Goal: Task Accomplishment & Management: Use online tool/utility

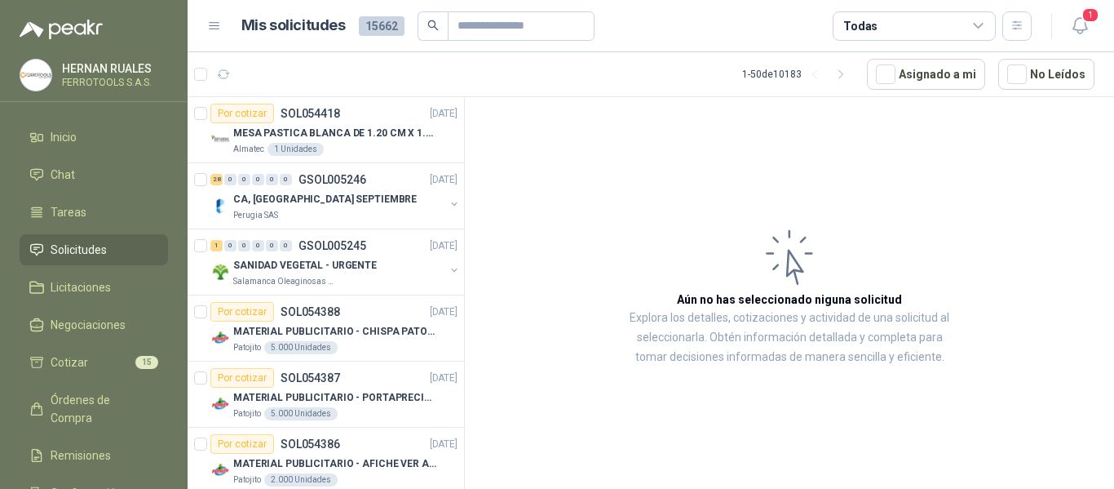
scroll to position [245, 0]
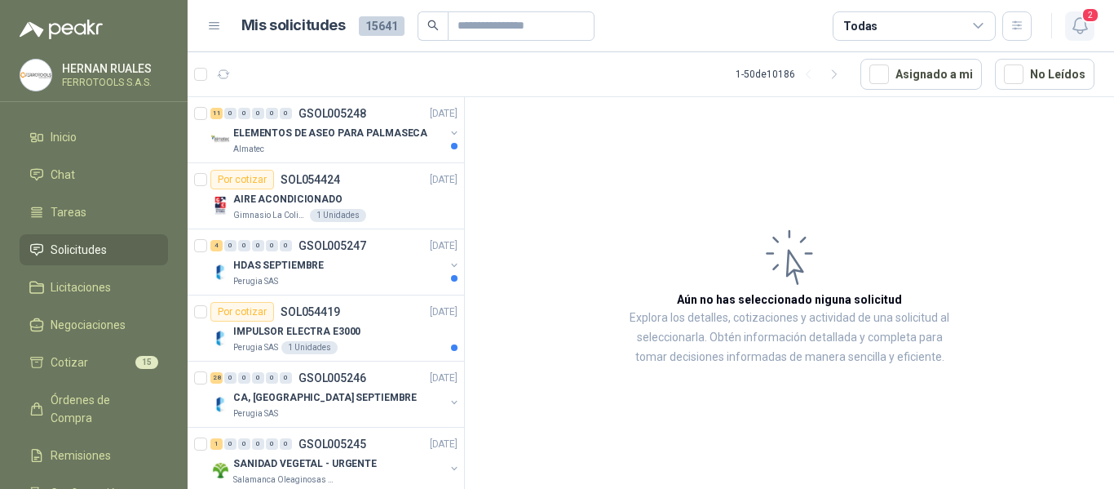
click at [1082, 28] on icon "button" at bounding box center [1080, 25] width 20 height 20
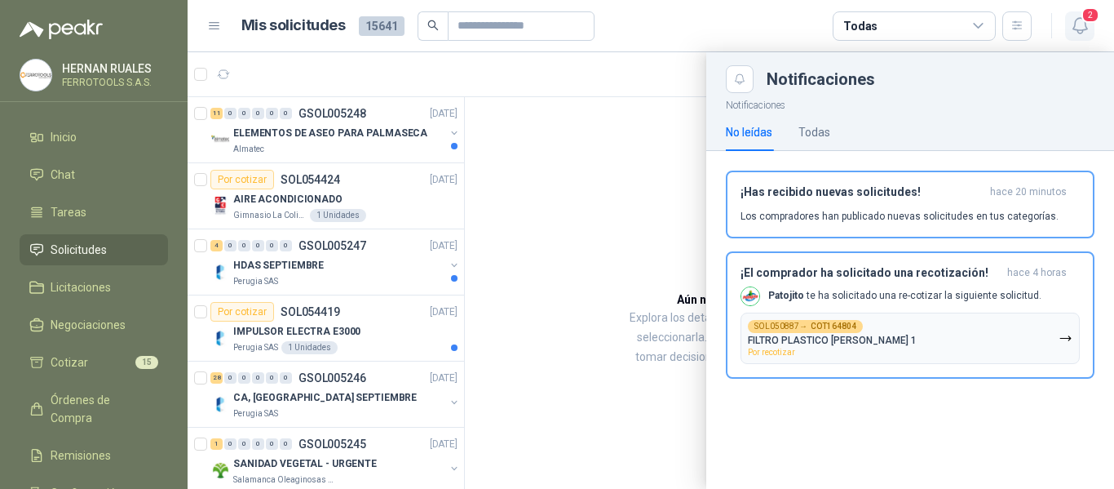
click at [1082, 28] on icon "button" at bounding box center [1080, 25] width 20 height 20
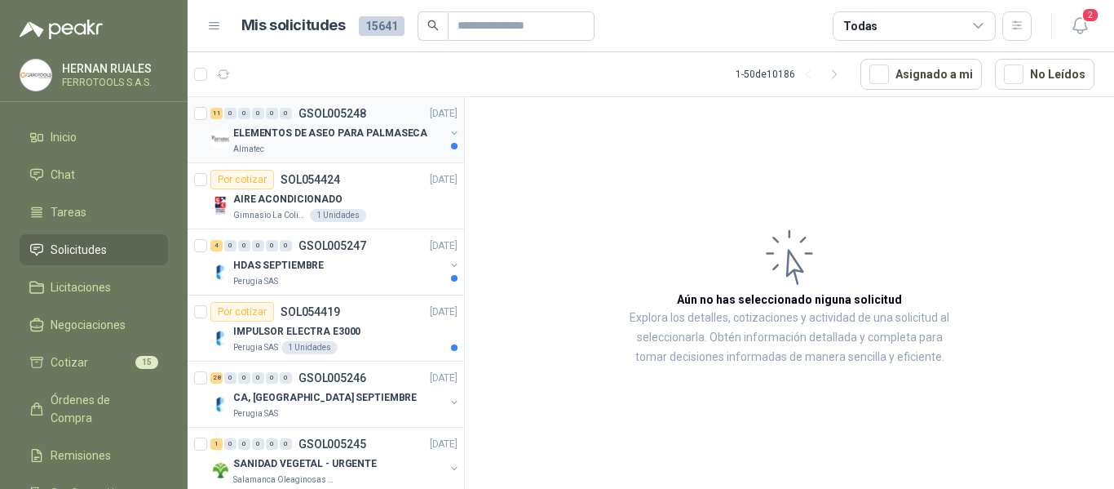
click at [347, 144] on div "Almatec" at bounding box center [338, 149] width 211 height 13
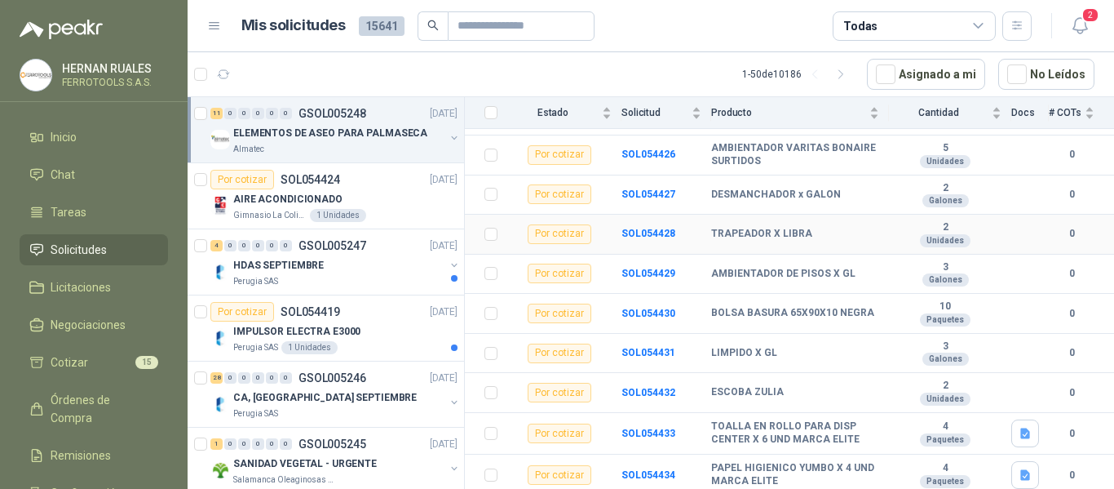
scroll to position [272, 0]
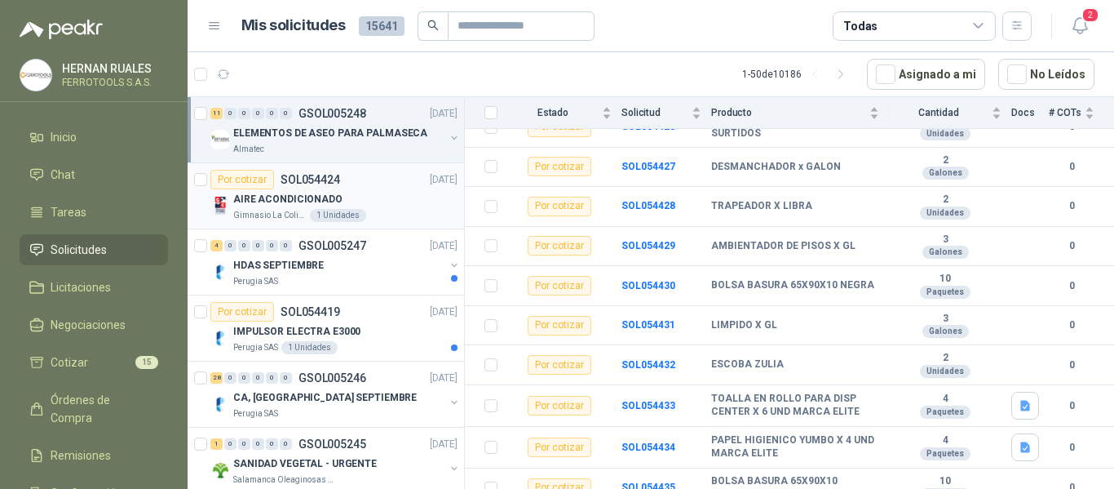
click at [363, 188] on div "Por cotizar SOL054424 01/09/25" at bounding box center [333, 180] width 247 height 20
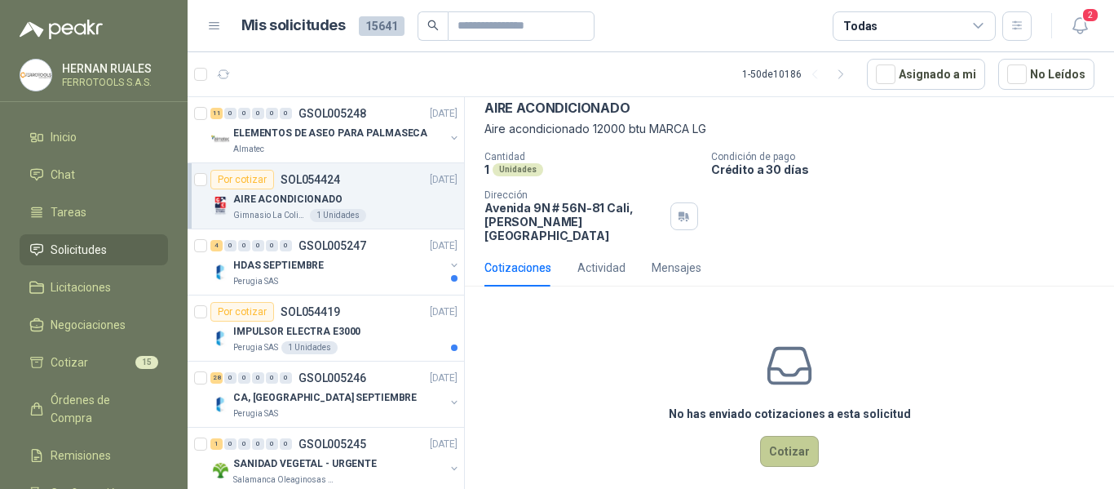
click at [792, 438] on button "Cotizar" at bounding box center [789, 451] width 59 height 31
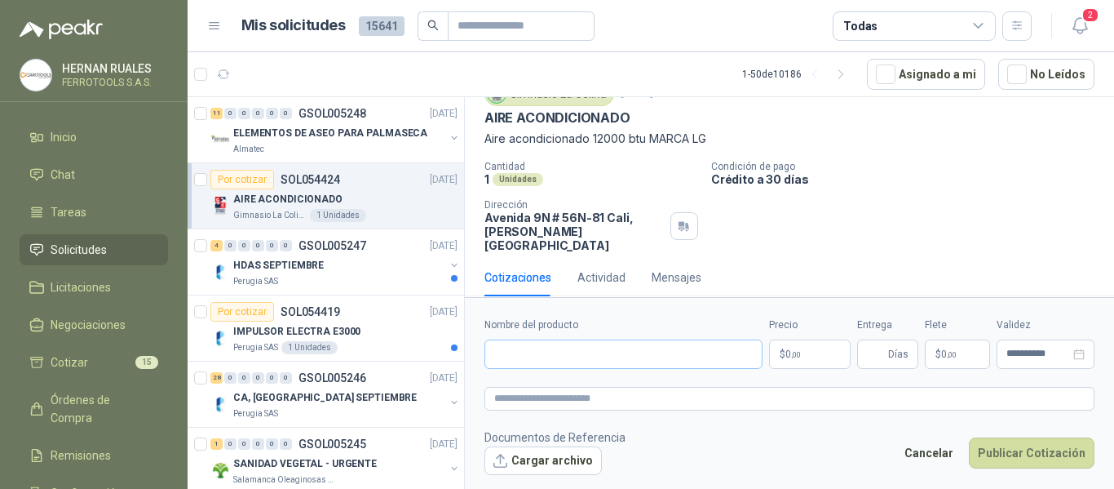
scroll to position [67, 0]
click at [604, 356] on input "Nombre del producto" at bounding box center [624, 353] width 278 height 29
paste input "**********"
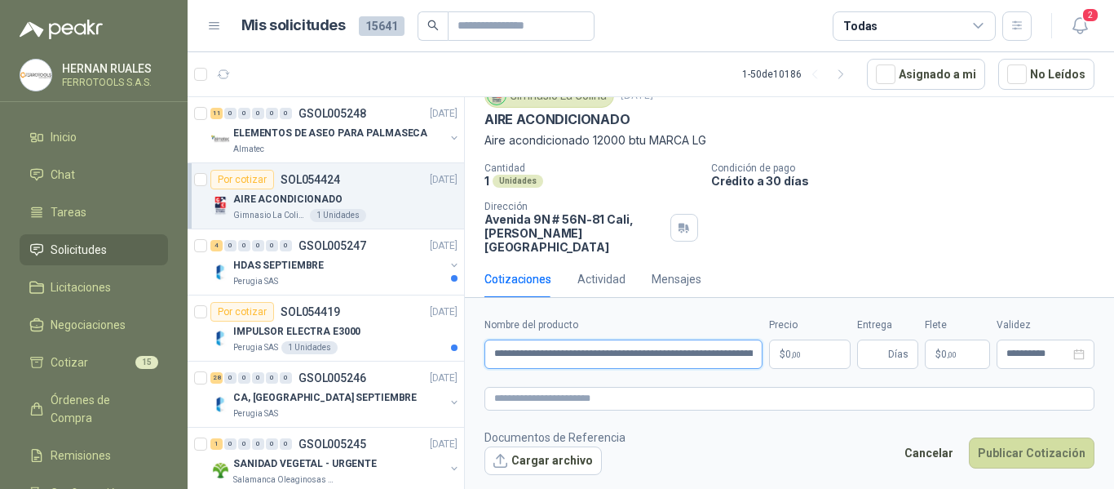
scroll to position [0, 62]
type input "**********"
click at [624, 398] on textarea at bounding box center [790, 399] width 610 height 24
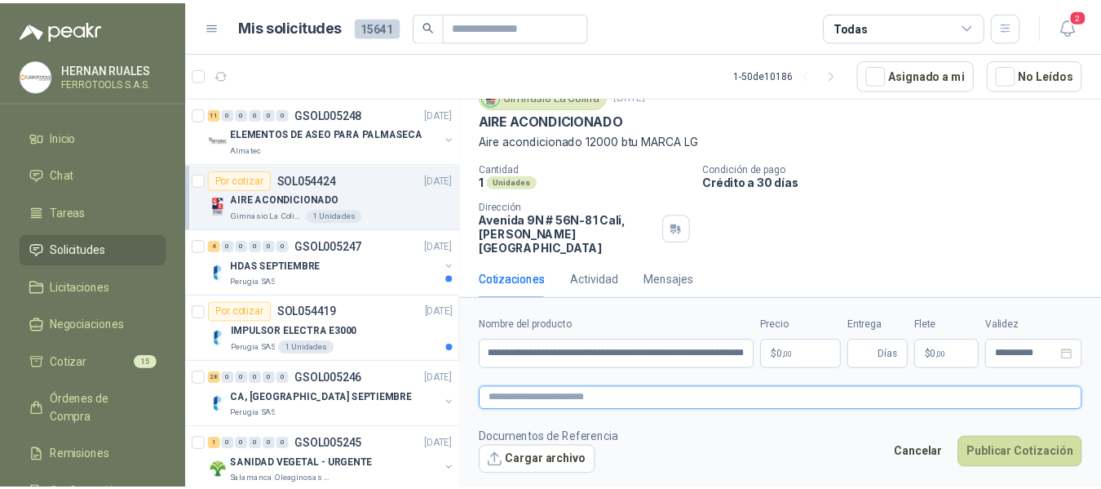
scroll to position [0, 0]
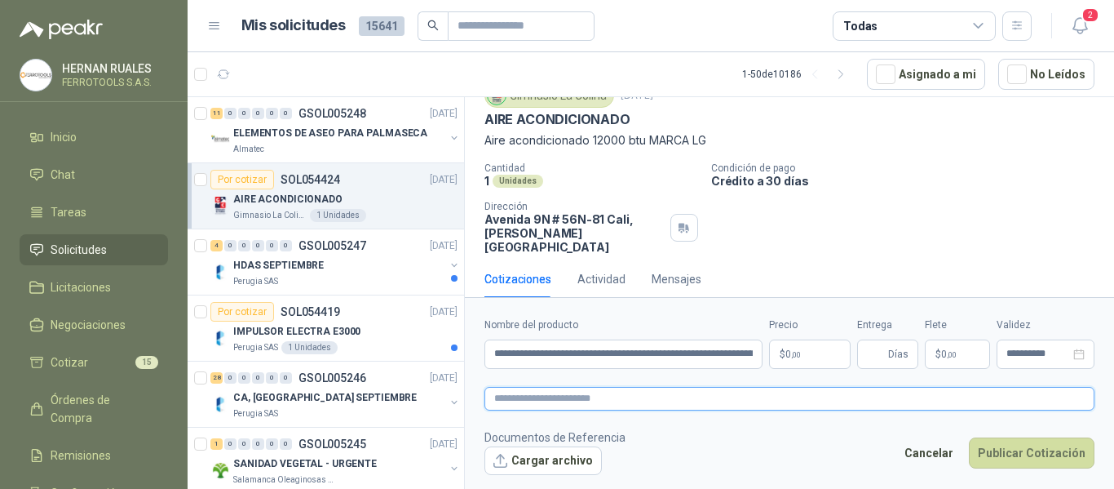
paste textarea "**********"
type textarea "**********"
click at [808, 357] on p "$ 0 ,00" at bounding box center [810, 353] width 82 height 29
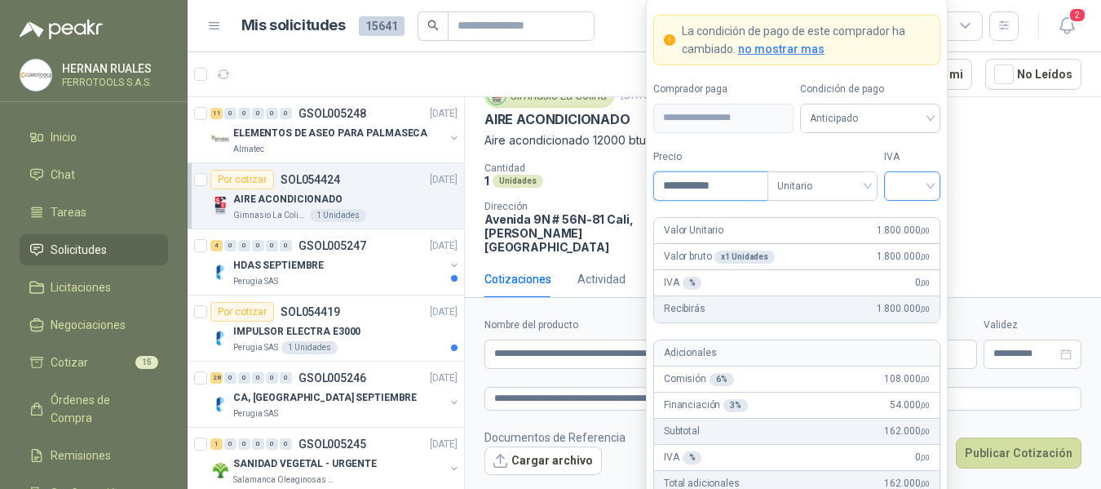
click at [932, 182] on div at bounding box center [912, 185] width 56 height 29
type input "**********"
click at [909, 224] on div "19%" at bounding box center [912, 219] width 30 height 18
click at [935, 147] on form "**********" at bounding box center [797, 301] width 302 height 607
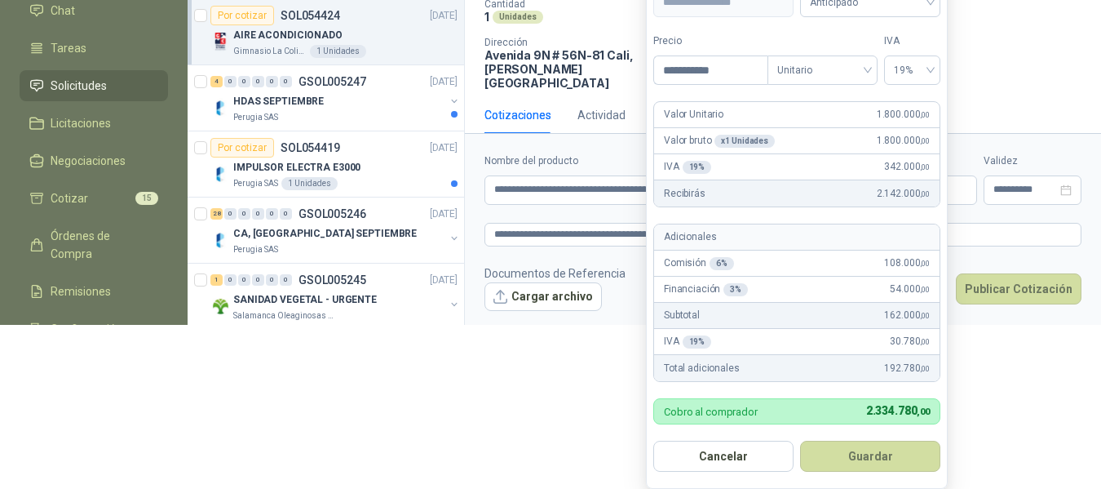
scroll to position [201, 0]
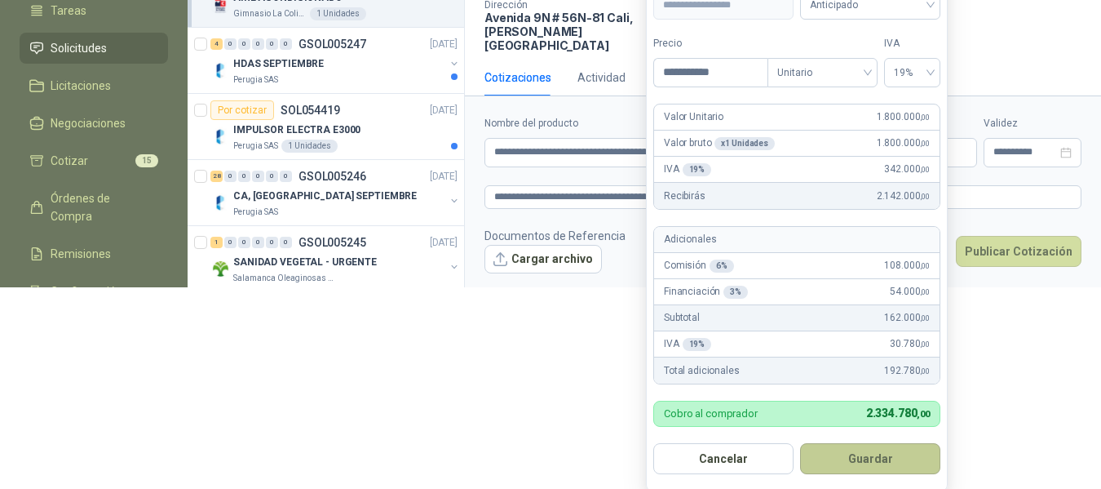
click at [907, 464] on button "Guardar" at bounding box center [870, 458] width 140 height 31
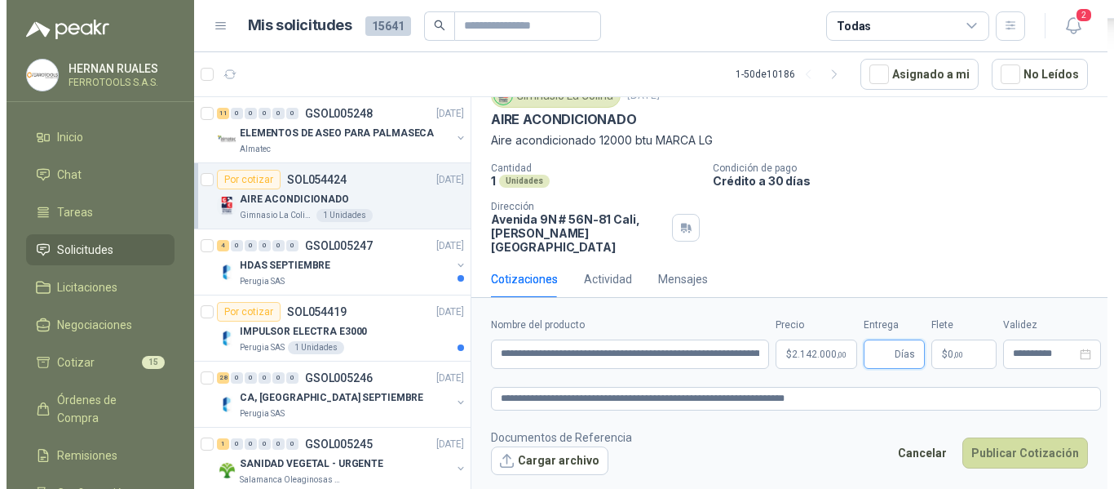
scroll to position [0, 0]
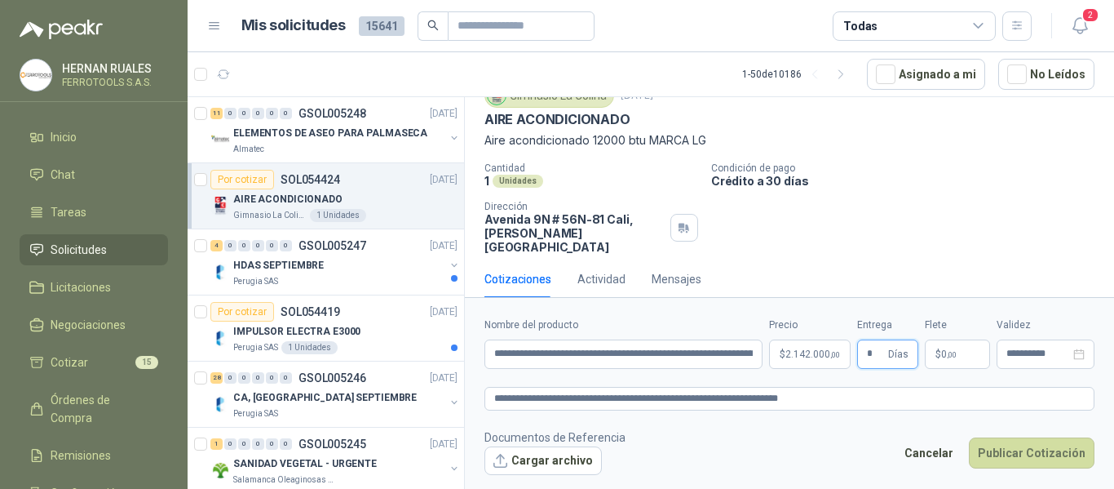
type input "*"
click at [831, 391] on textarea "**********" at bounding box center [790, 399] width 610 height 24
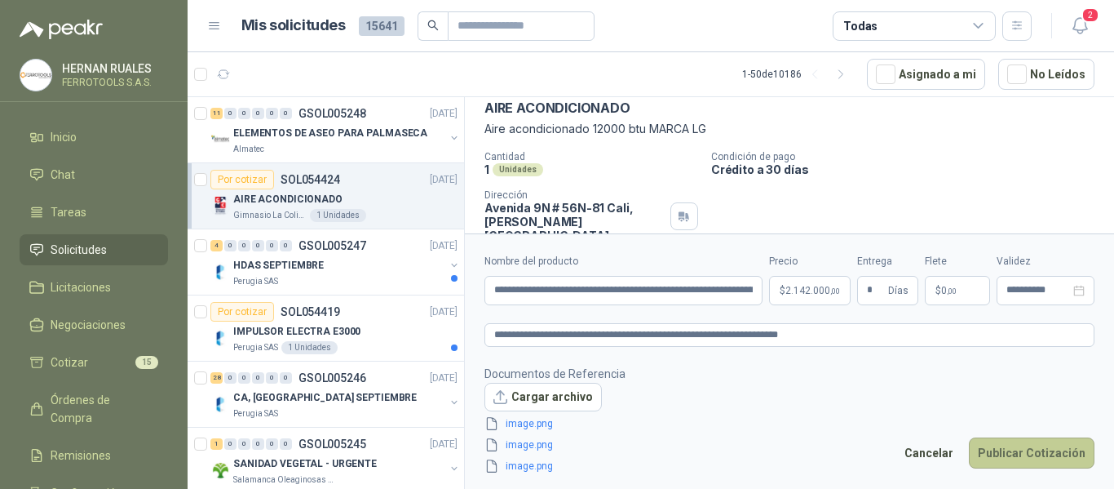
click at [1011, 451] on button "Publicar Cotización" at bounding box center [1032, 452] width 126 height 31
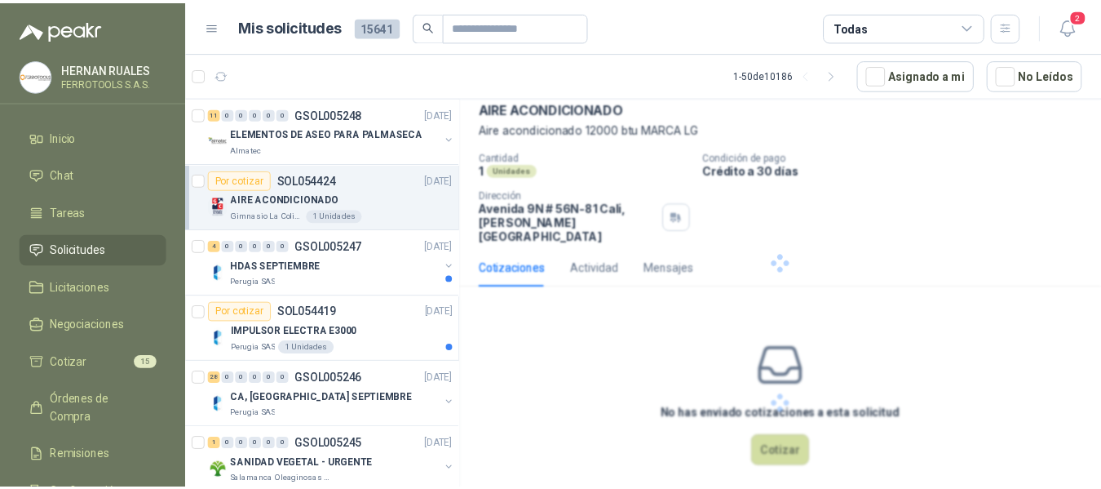
scroll to position [0, 0]
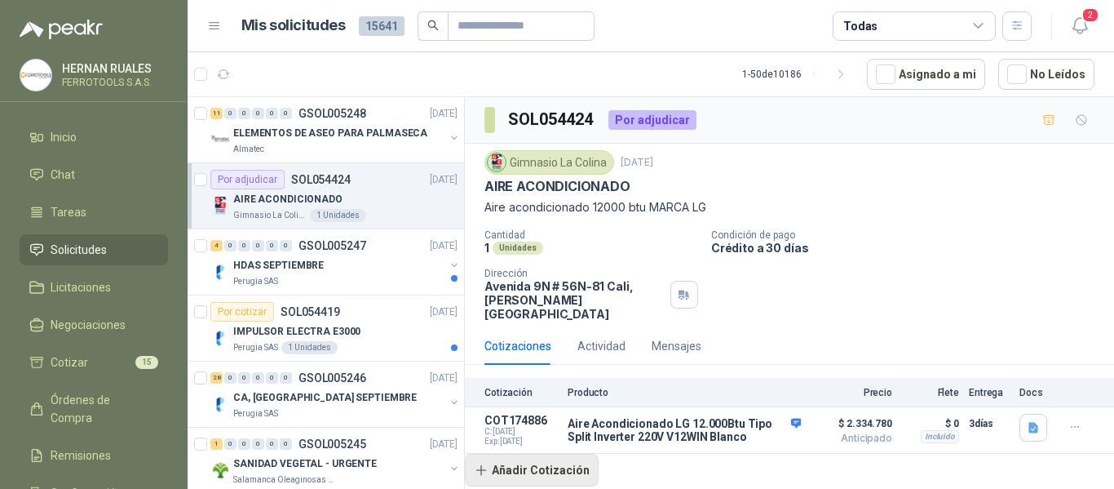
click at [537, 462] on button "Añadir Cotización" at bounding box center [532, 470] width 134 height 33
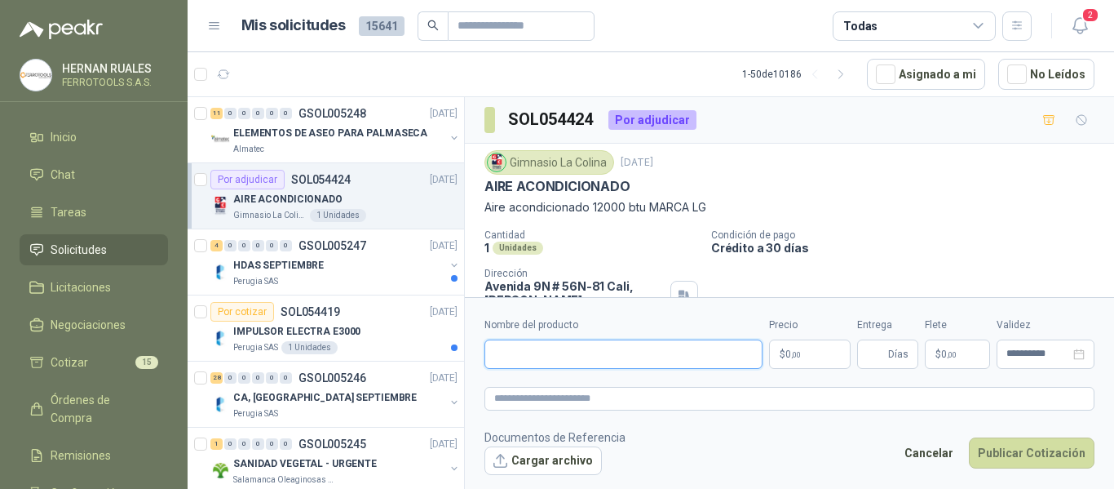
click at [617, 353] on input "Nombre del producto" at bounding box center [624, 353] width 278 height 29
paste input "**********"
type input "**********"
click at [629, 395] on textarea at bounding box center [790, 399] width 610 height 24
paste textarea "**********"
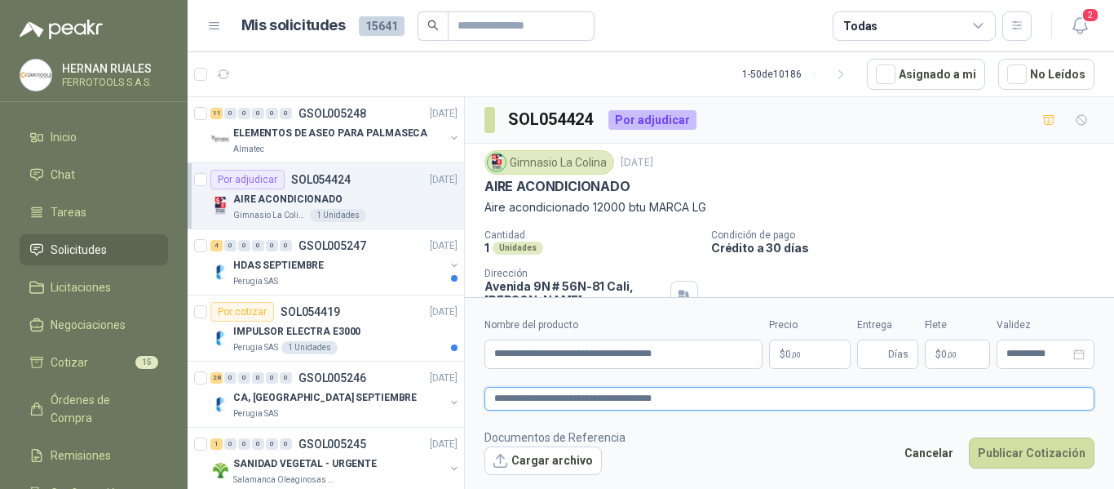
type textarea "**********"
click at [795, 359] on body "HERNAN RUALES FERROTOOLS S.A.S. Inicio Chat Tareas Solicitudes Licitaciones Neg…" at bounding box center [557, 244] width 1114 height 489
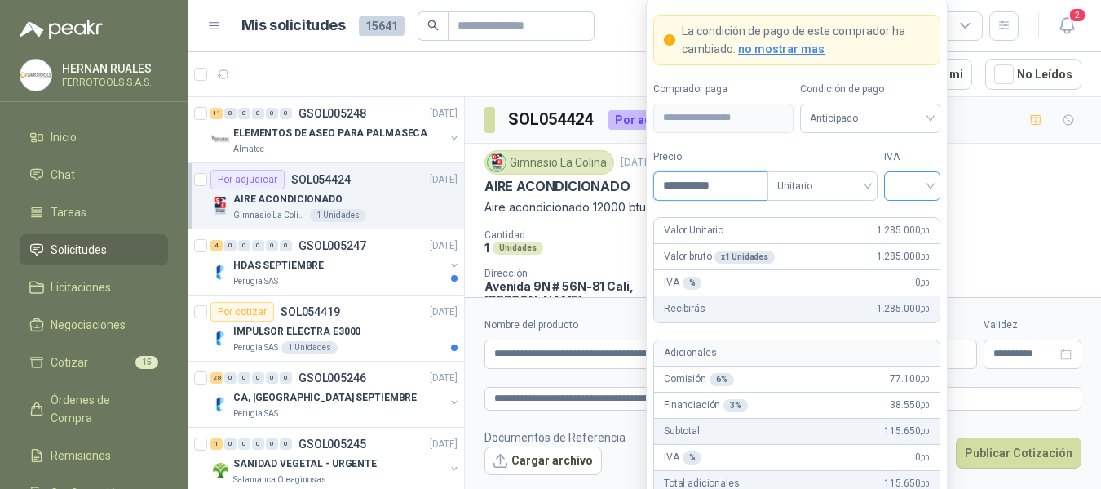
type input "**********"
click at [908, 188] on input "search" at bounding box center [912, 184] width 37 height 24
click at [915, 219] on div "19%" at bounding box center [912, 219] width 30 height 18
click at [926, 146] on form "**********" at bounding box center [797, 301] width 302 height 607
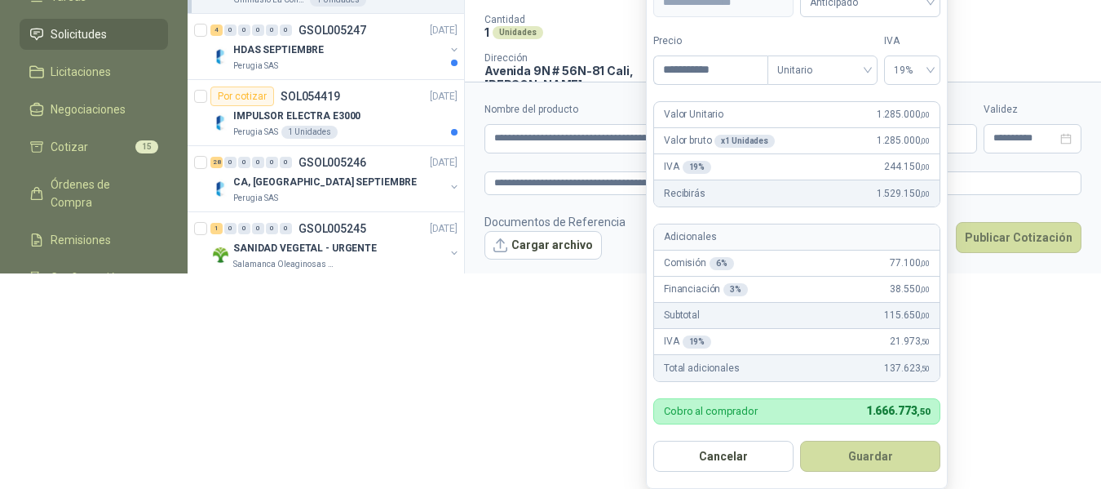
scroll to position [219, 0]
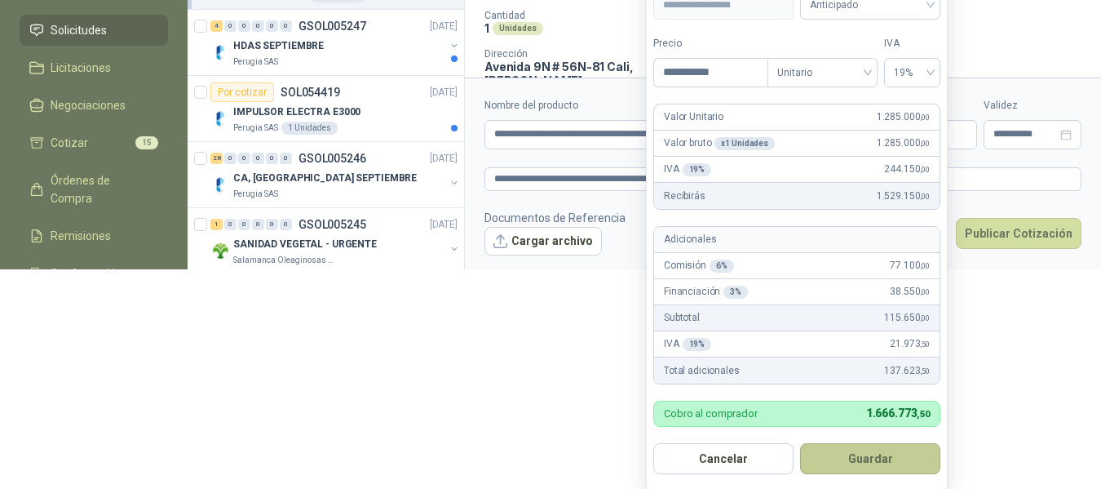
click at [863, 458] on button "Guardar" at bounding box center [870, 458] width 140 height 31
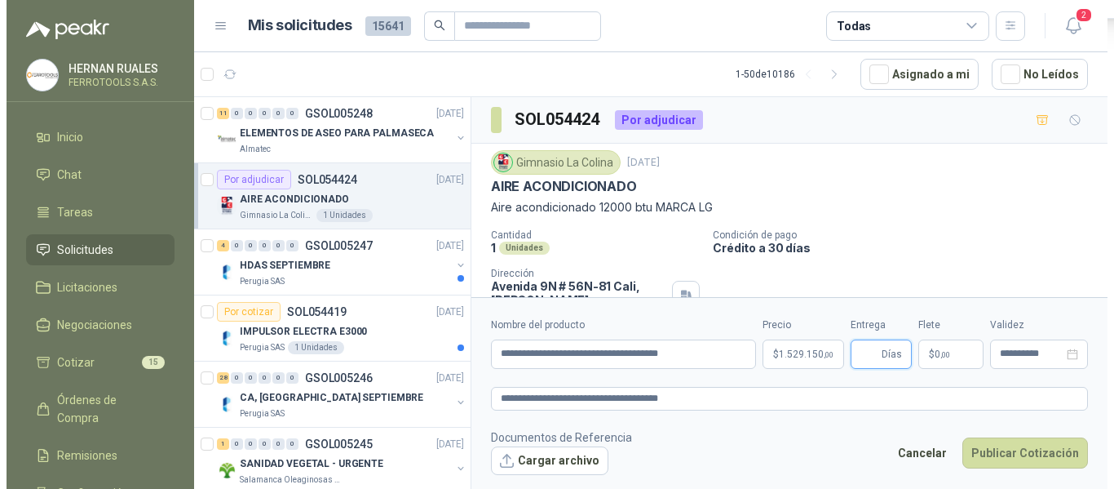
scroll to position [0, 0]
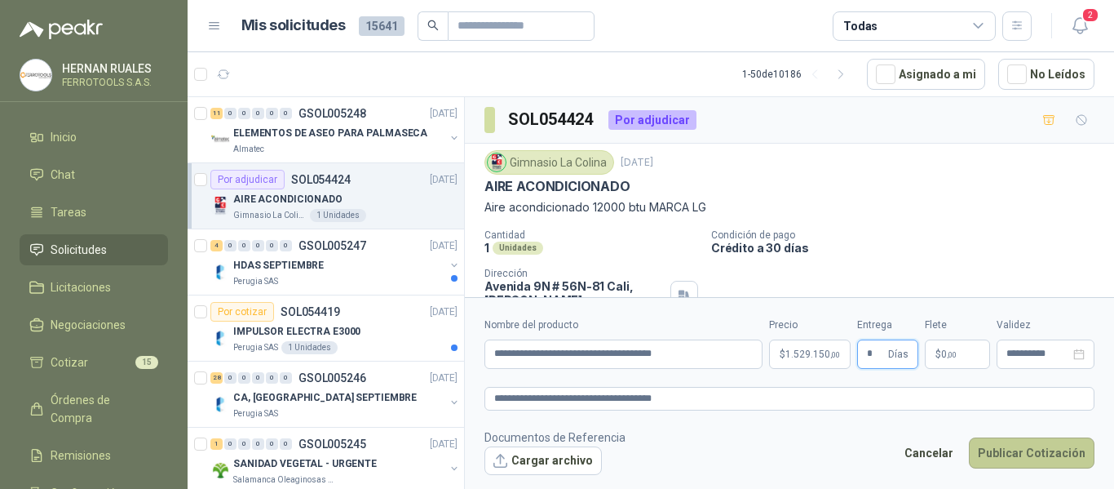
type input "*"
click at [1038, 454] on button "Publicar Cotización" at bounding box center [1032, 452] width 126 height 31
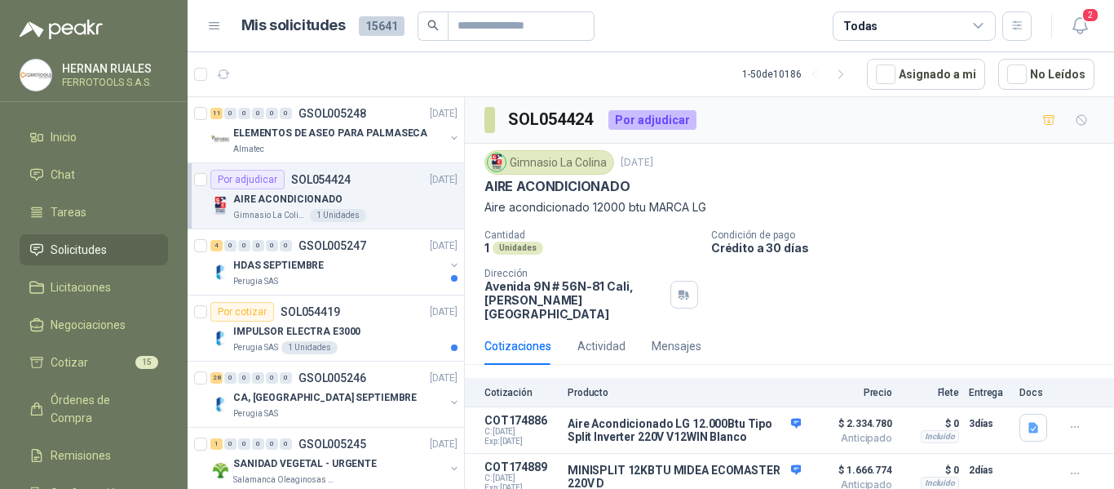
scroll to position [26, 0]
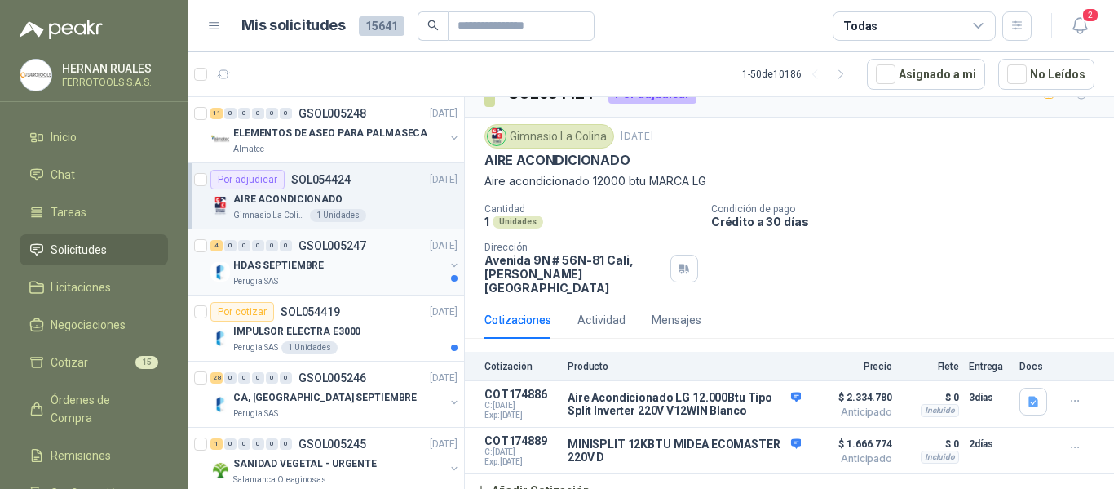
click at [365, 270] on div "HDAS SEPTIEMBRE" at bounding box center [338, 265] width 211 height 20
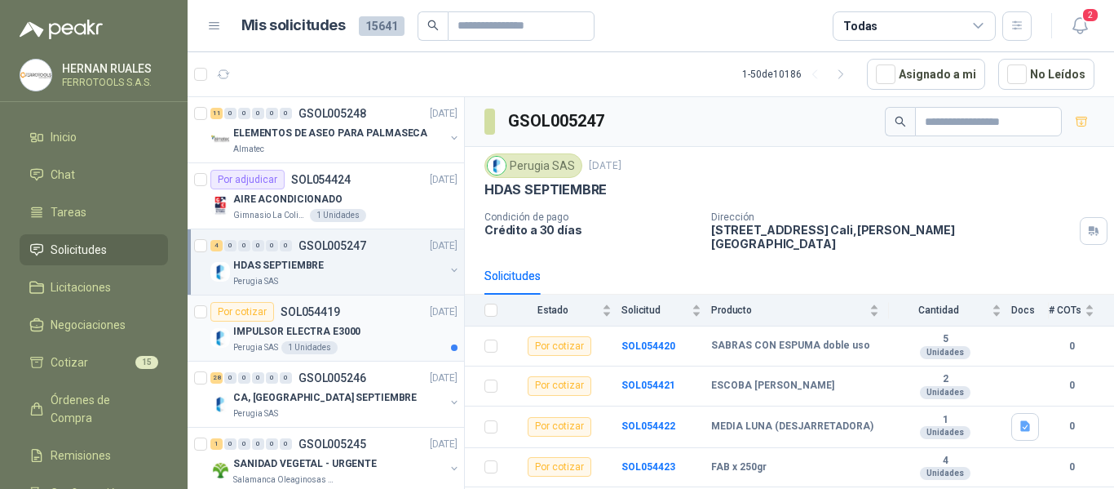
click at [374, 341] on div "Perugia SAS 1 Unidades" at bounding box center [345, 347] width 224 height 13
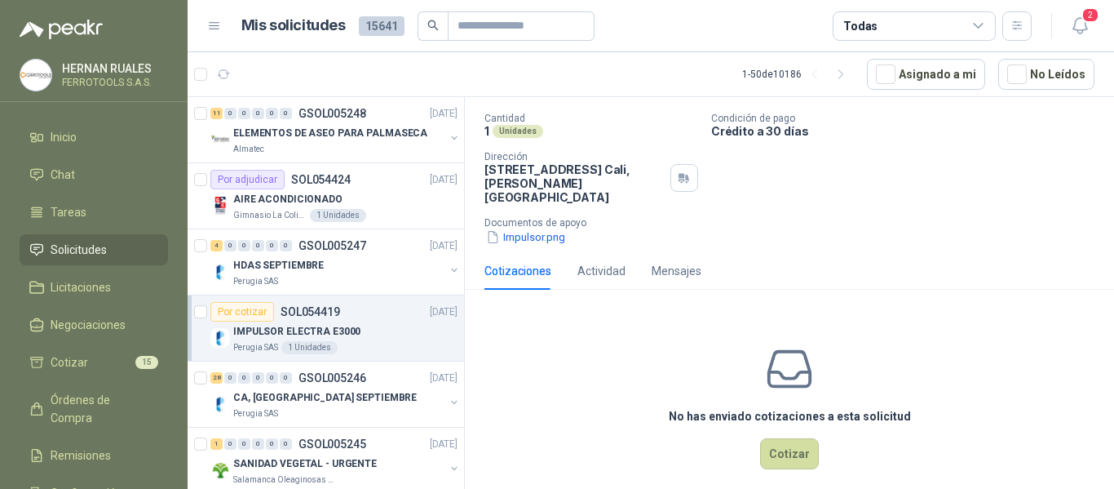
scroll to position [98, 0]
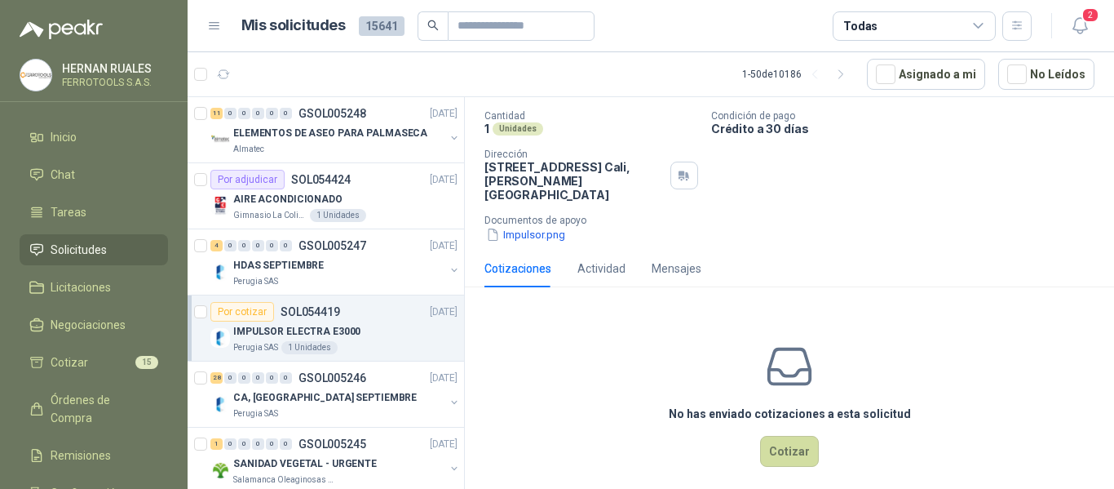
click at [702, 226] on div "Impulsor.png" at bounding box center [796, 234] width 623 height 17
click at [1090, 26] on icon "button" at bounding box center [1080, 25] width 20 height 20
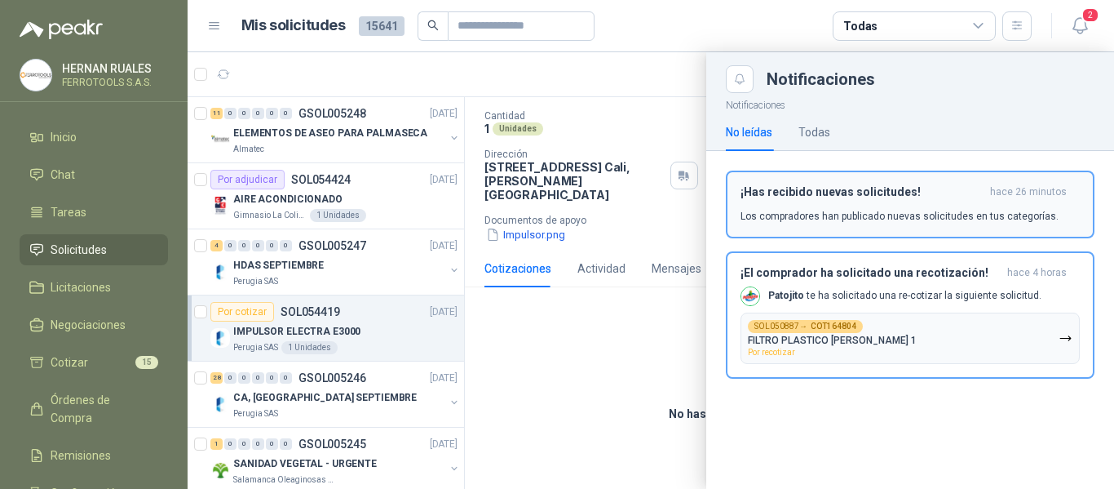
click at [914, 228] on button "¡Has recibido nuevas solicitudes! hace 26 minutos Los compradores han publicado…" at bounding box center [910, 204] width 369 height 68
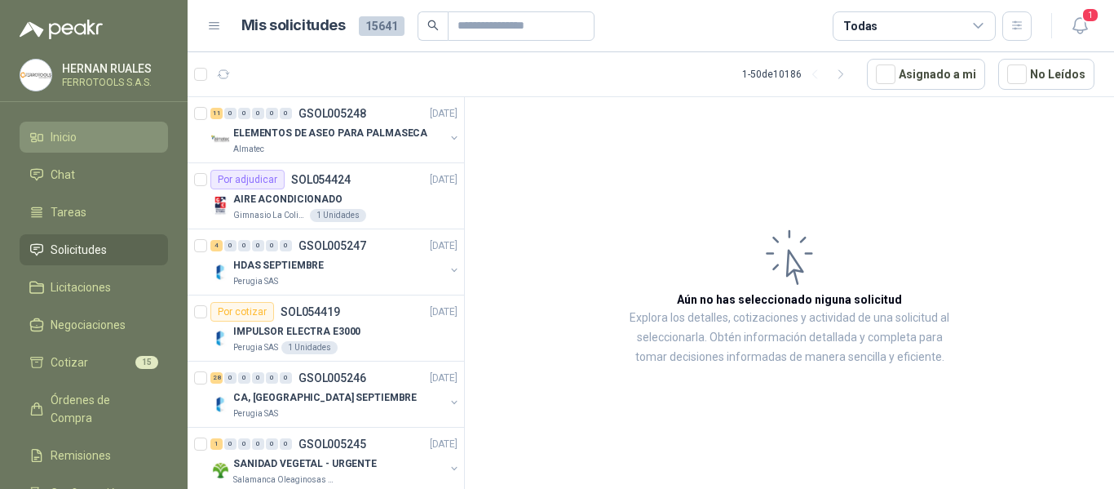
click at [56, 134] on span "Inicio" at bounding box center [64, 137] width 26 height 18
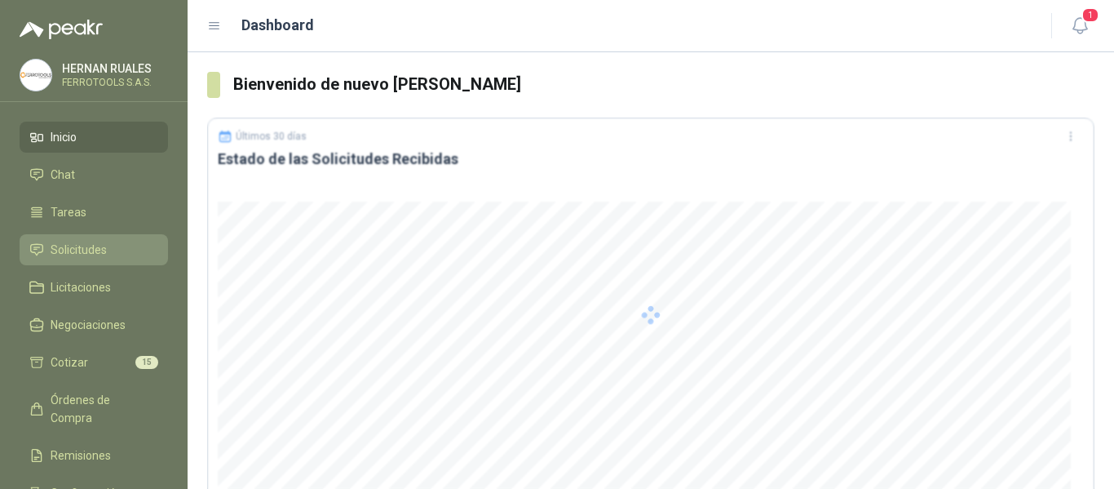
click at [84, 251] on span "Solicitudes" at bounding box center [79, 250] width 56 height 18
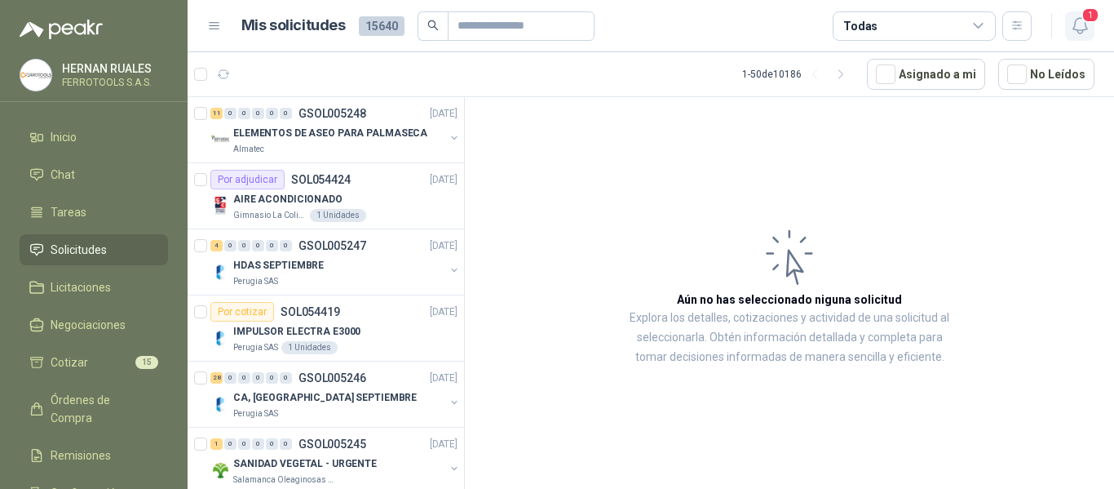
click at [1075, 27] on icon "button" at bounding box center [1080, 25] width 20 height 20
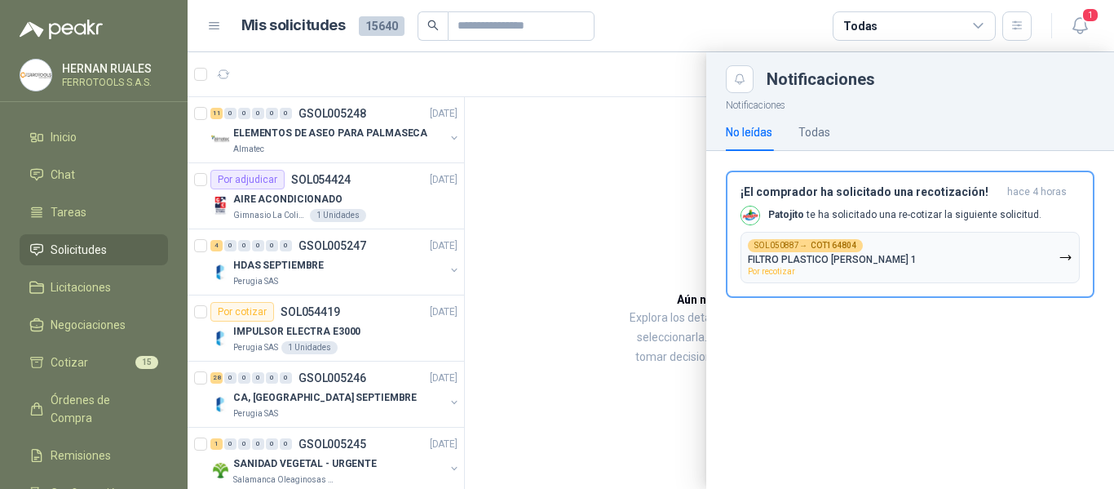
click at [516, 166] on div at bounding box center [651, 270] width 927 height 436
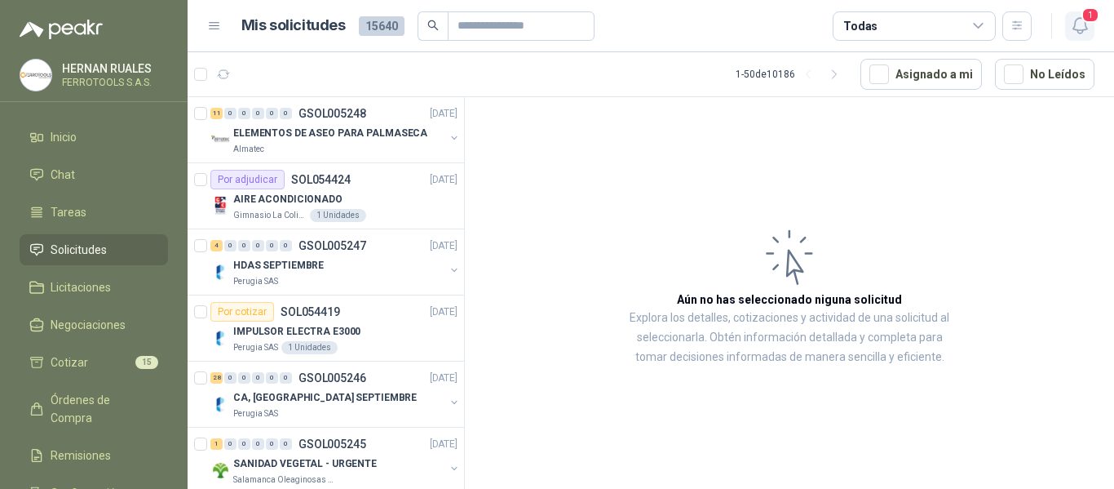
click at [1078, 22] on icon "button" at bounding box center [1080, 25] width 20 height 20
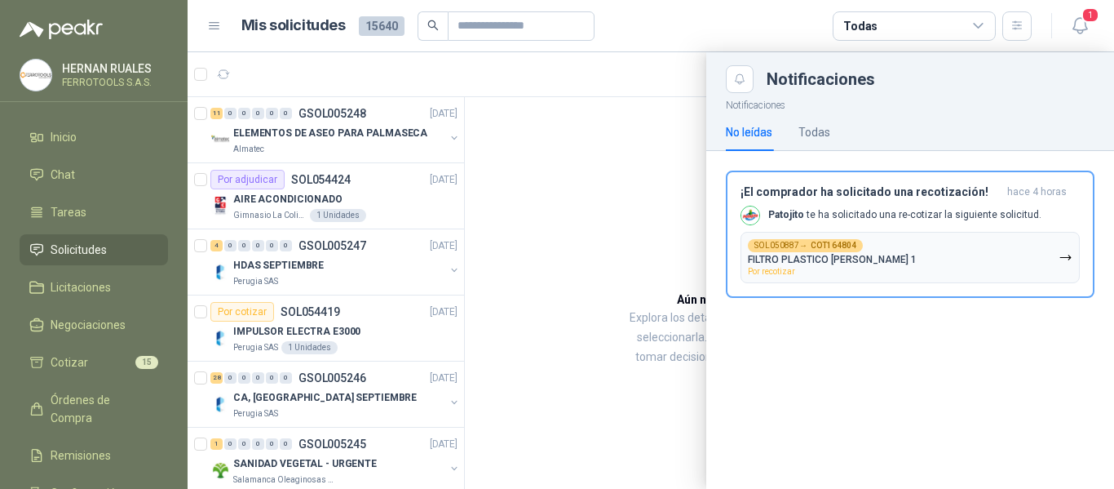
click at [595, 248] on div at bounding box center [651, 270] width 927 height 436
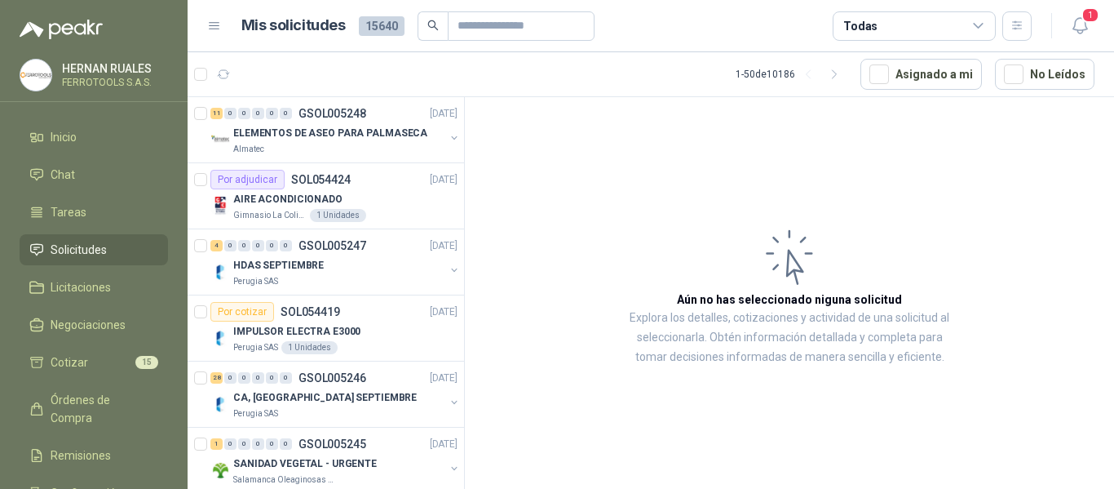
click at [1101, 34] on header "Mis solicitudes 15640 Todas 1" at bounding box center [651, 26] width 927 height 52
click at [1083, 23] on span "1" at bounding box center [1091, 14] width 18 height 15
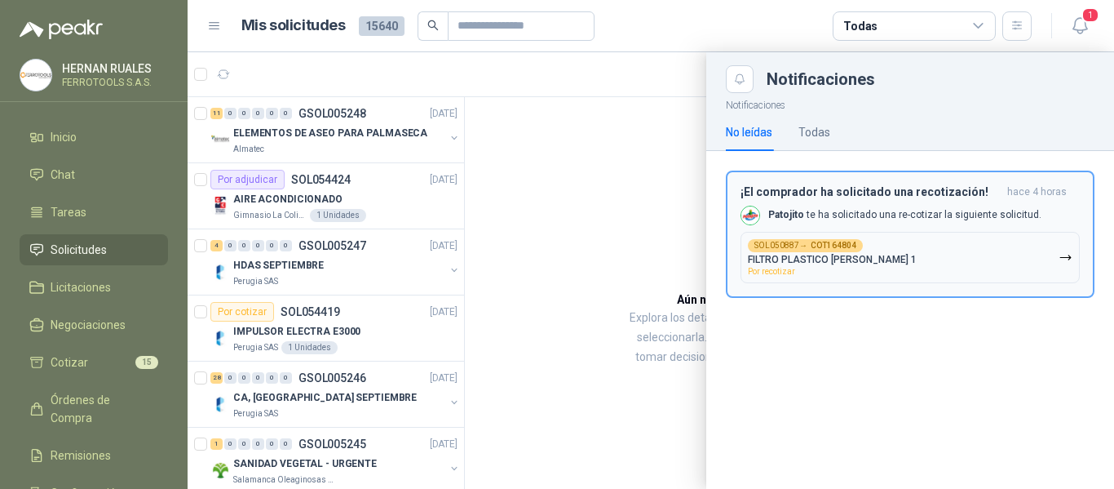
click at [1022, 282] on button "SOL050887 → COT164804 FILTRO PLASTICO DE MALLA 1 Por recotizar" at bounding box center [910, 257] width 339 height 51
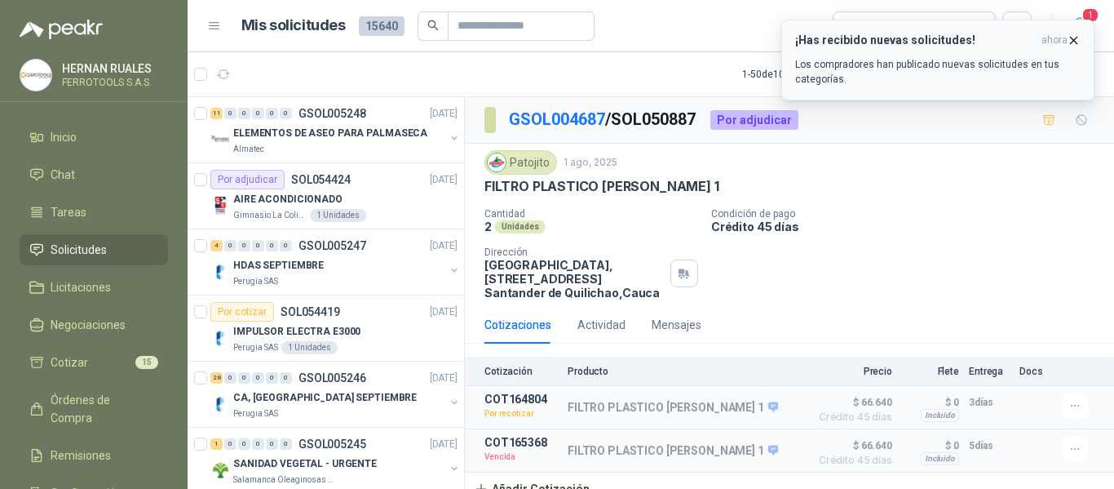
click at [915, 68] on p "Los compradores han publicado nuevas solicitudes en tus categorías." at bounding box center [938, 71] width 286 height 29
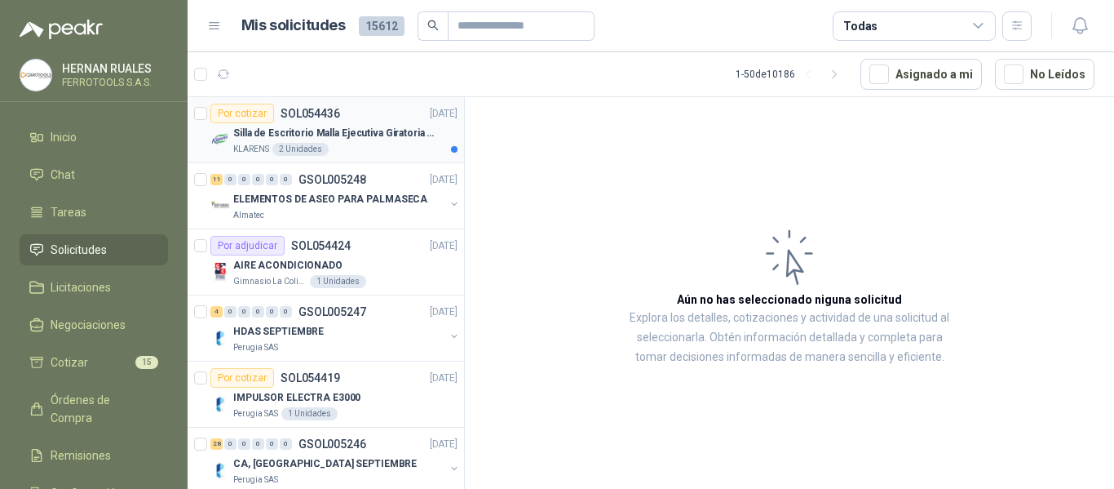
click at [321, 134] on p "Silla de Escritorio Malla Ejecutiva Giratoria Cromada con Reposabrazos Fijo Neg…" at bounding box center [334, 133] width 203 height 15
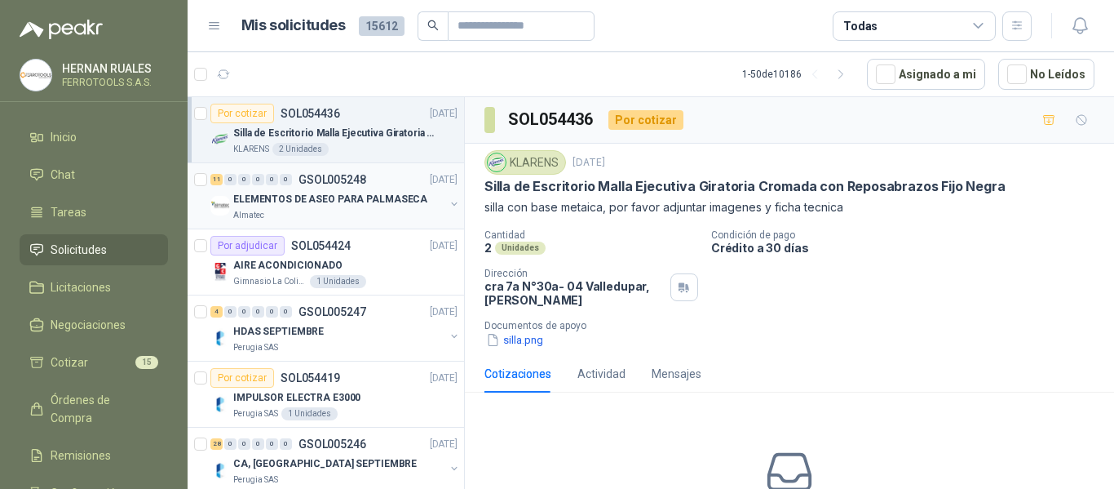
click at [398, 197] on p "ELEMENTOS DE ASEO PARA PALMASECA" at bounding box center [330, 199] width 194 height 15
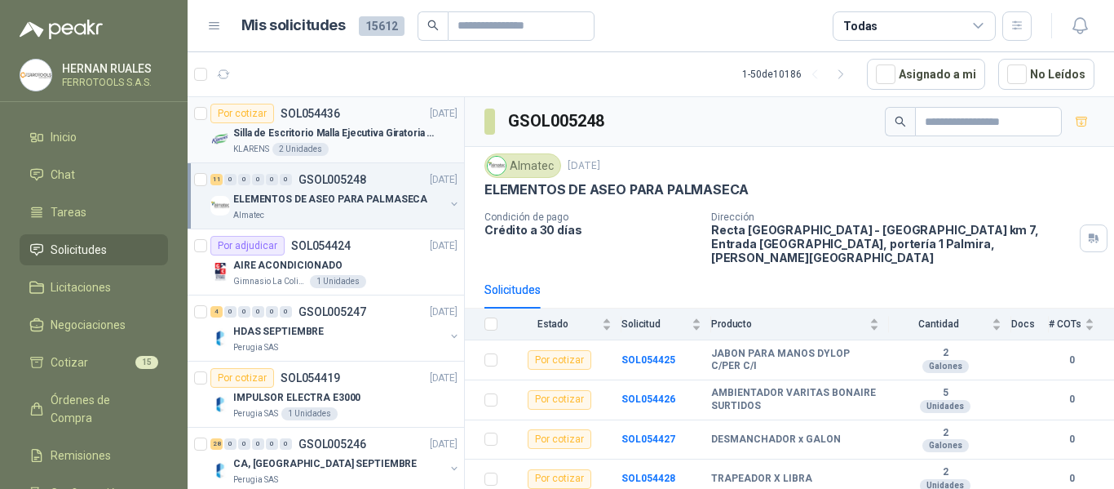
click at [367, 122] on div "Por cotizar SOL054436 01/09/25" at bounding box center [333, 114] width 247 height 20
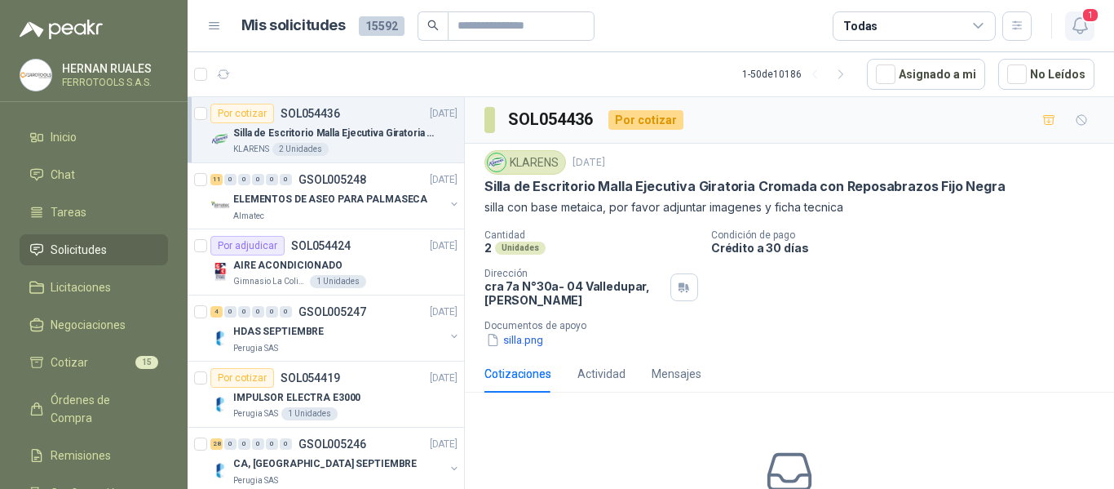
click at [1087, 22] on span "1" at bounding box center [1091, 14] width 18 height 15
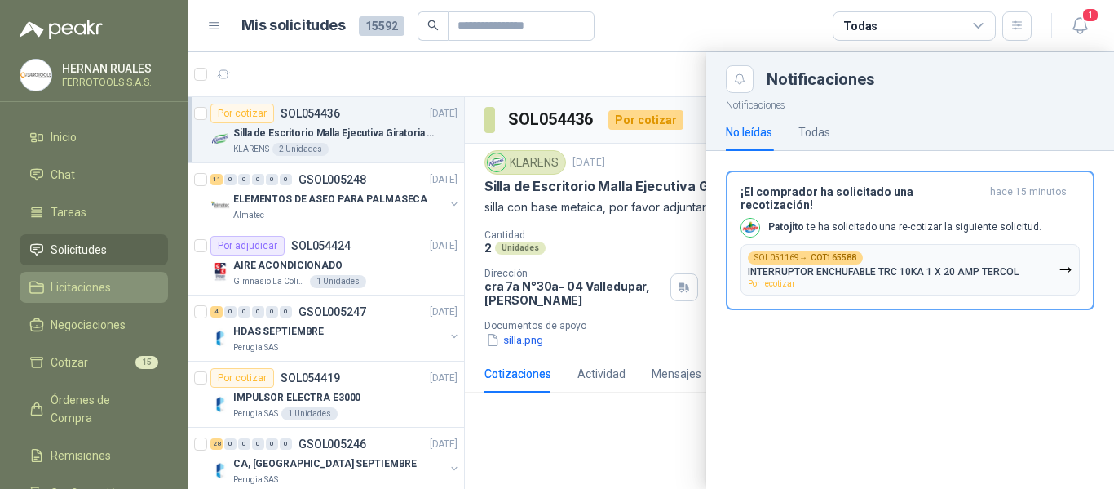
click at [73, 284] on span "Licitaciones" at bounding box center [81, 287] width 60 height 18
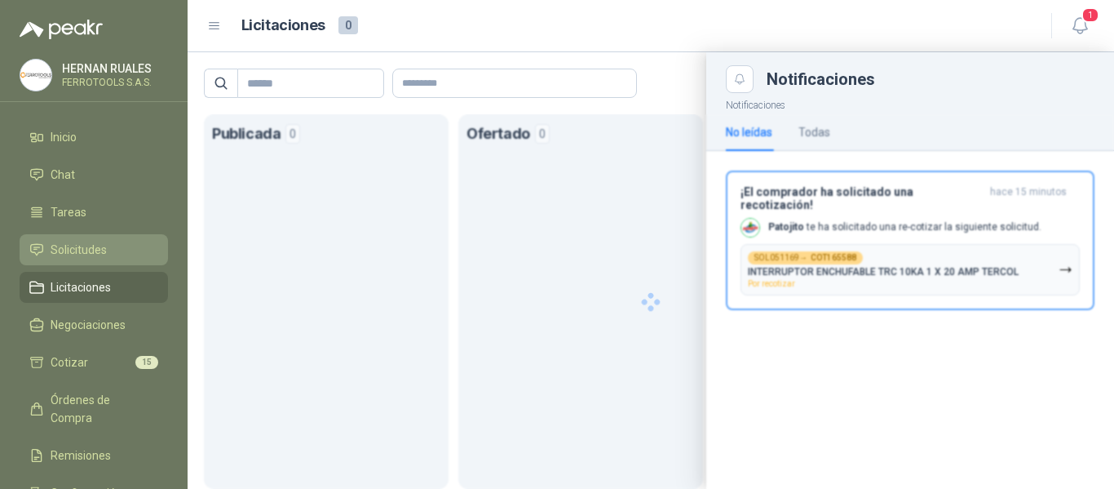
click at [91, 245] on span "Solicitudes" at bounding box center [79, 250] width 56 height 18
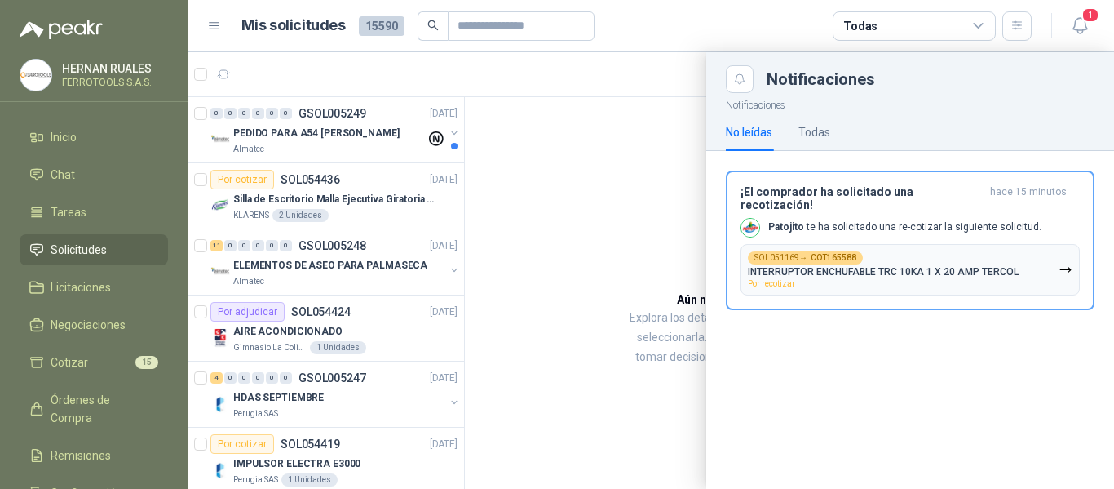
click at [305, 139] on div at bounding box center [651, 270] width 927 height 436
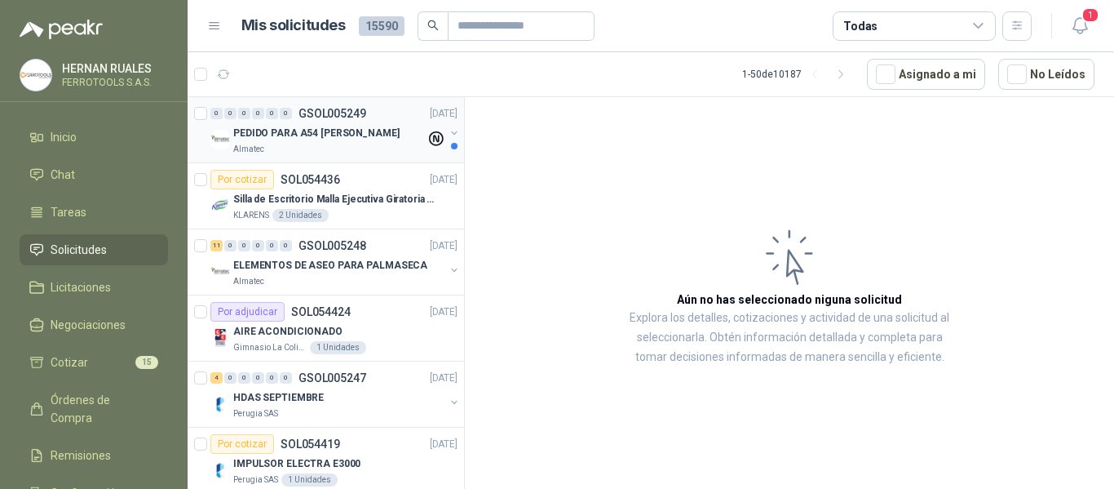
click at [349, 126] on p "PEDIDO PARA A54 [PERSON_NAME]" at bounding box center [316, 133] width 166 height 15
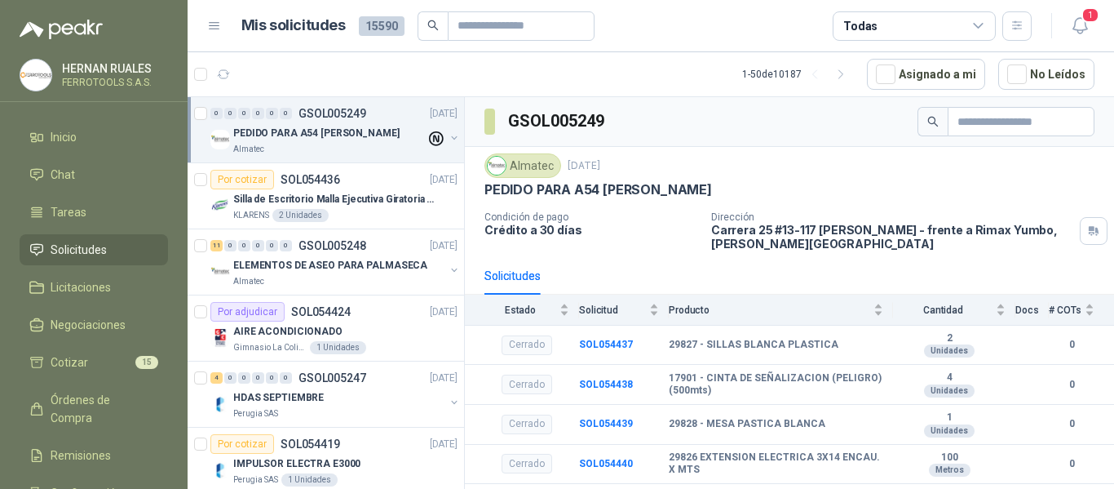
click at [1110, 19] on header "Mis solicitudes 15590 Todas 1" at bounding box center [651, 26] width 927 height 52
click at [1093, 29] on button "1" at bounding box center [1079, 25] width 29 height 29
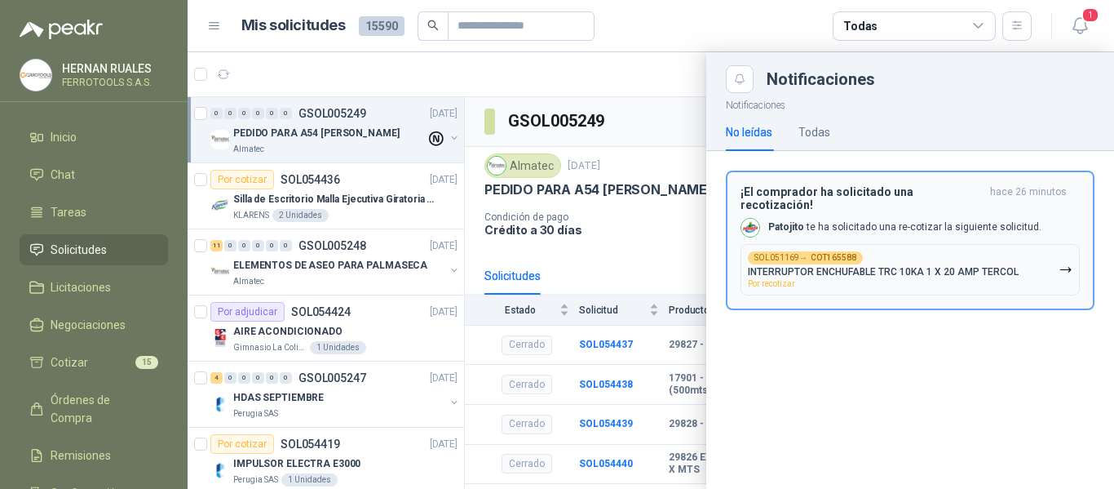
click at [1003, 266] on p "INTERRUPTOR ENCHUFABLE TRC 10KA 1 X 20 AMP TERCOL" at bounding box center [883, 271] width 271 height 11
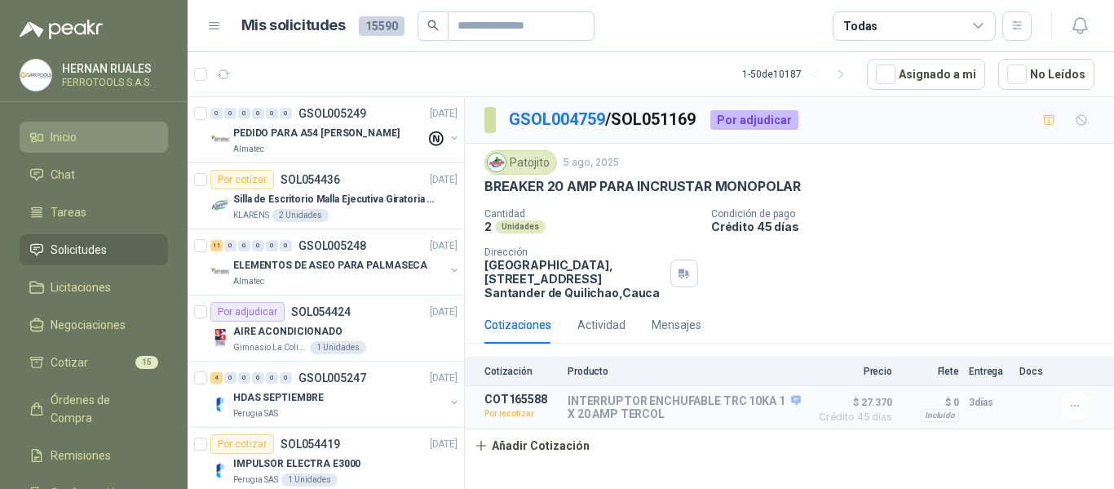
click at [67, 137] on span "Inicio" at bounding box center [64, 137] width 26 height 18
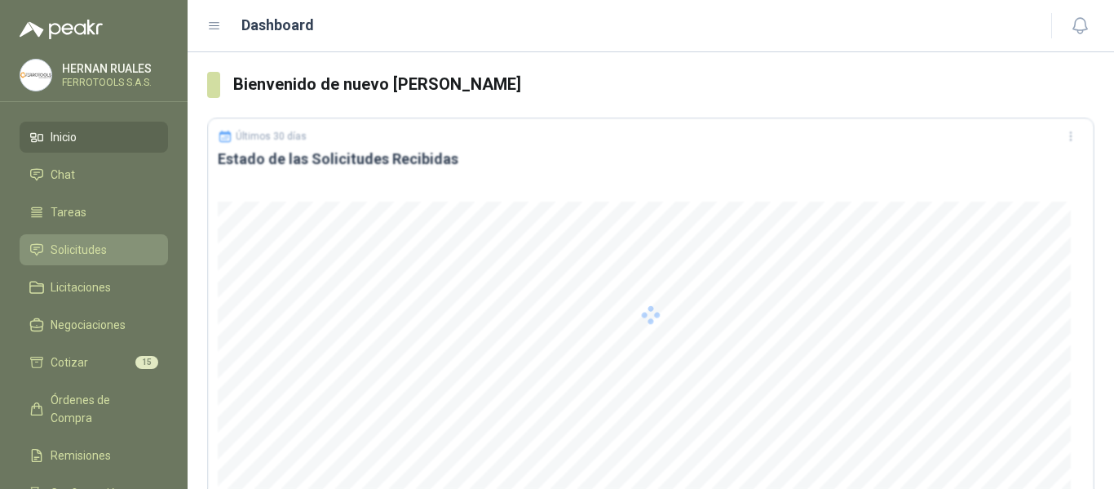
click at [74, 242] on span "Solicitudes" at bounding box center [79, 250] width 56 height 18
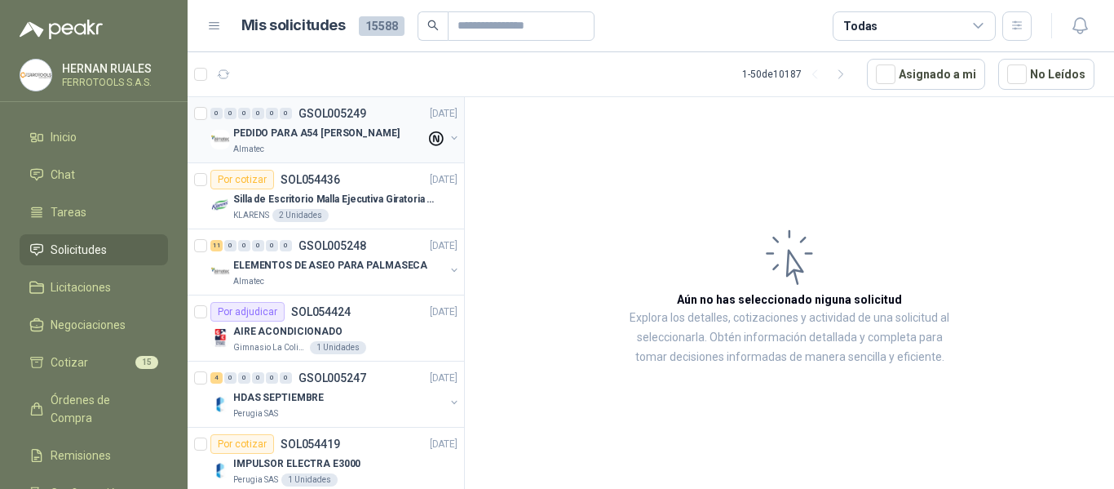
click at [349, 148] on div "Almatec" at bounding box center [329, 149] width 193 height 13
